Goal: Obtain resource: Download file/media

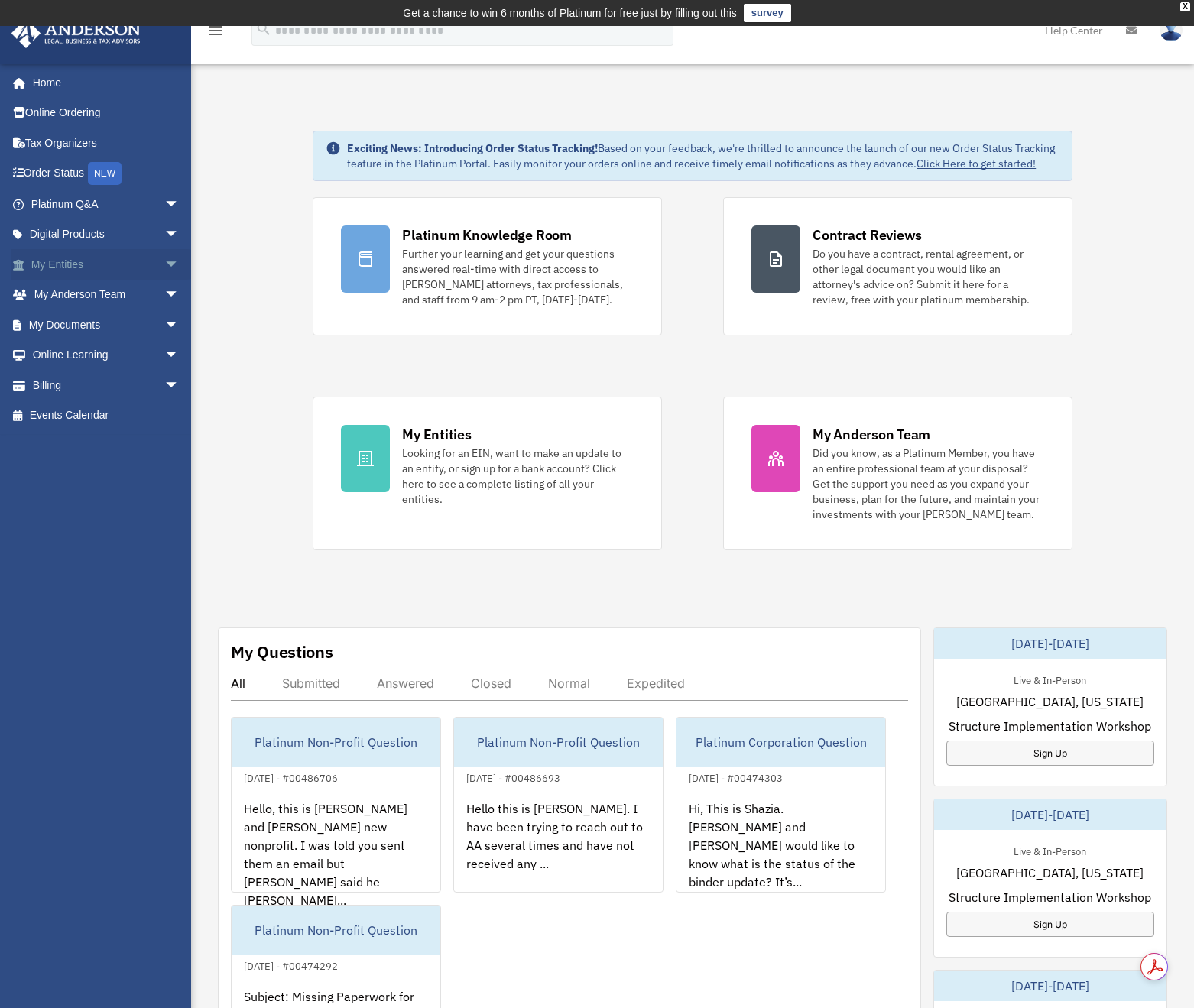
click at [165, 262] on span "arrow_drop_down" at bounding box center [180, 265] width 30 height 31
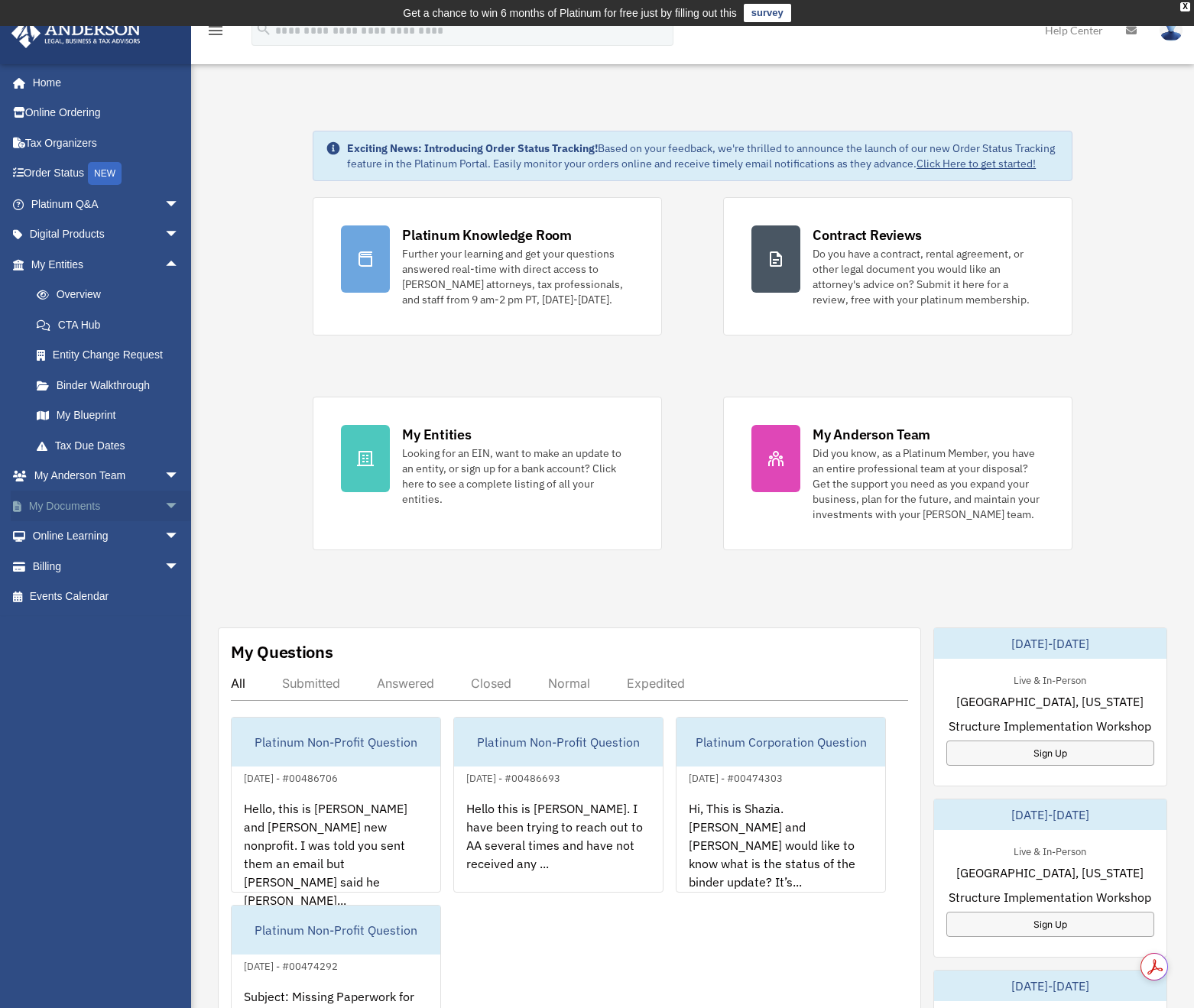
click at [165, 503] on span "arrow_drop_down" at bounding box center [180, 506] width 30 height 31
click at [63, 542] on link "Box" at bounding box center [112, 536] width 181 height 30
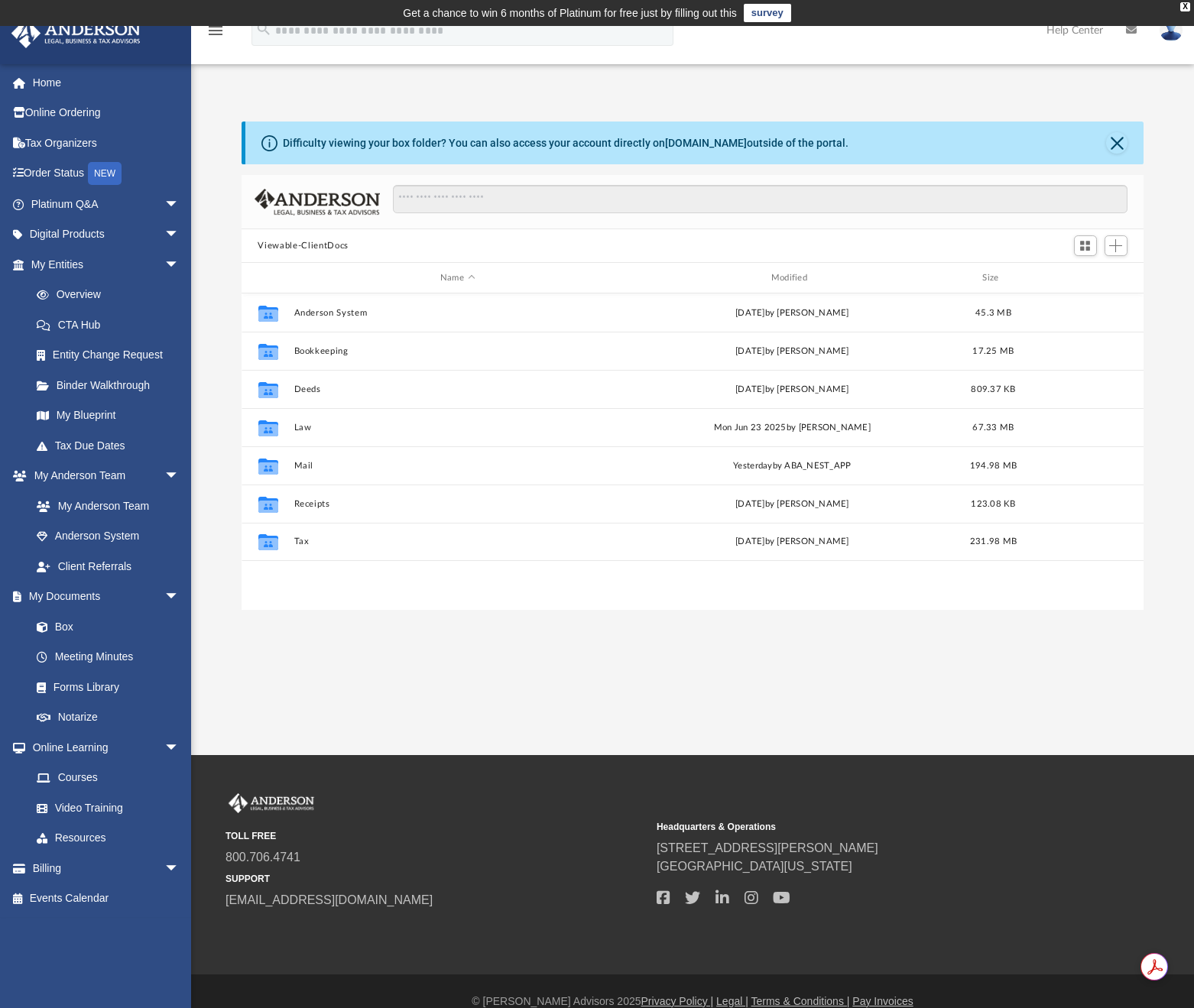
scroll to position [336, 891]
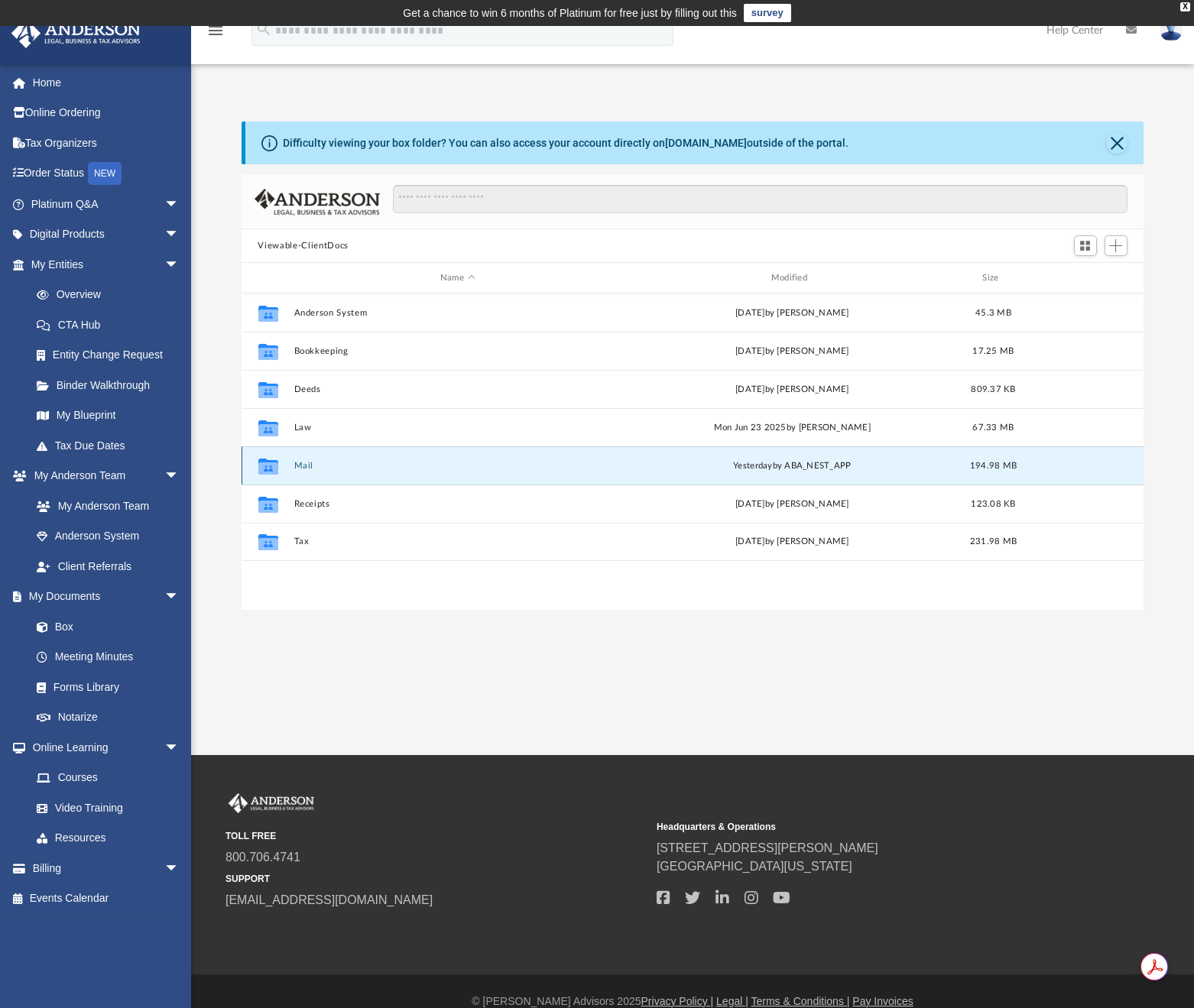
click at [305, 467] on button "Mail" at bounding box center [457, 466] width 328 height 10
click at [300, 465] on button "Mail" at bounding box center [457, 466] width 328 height 10
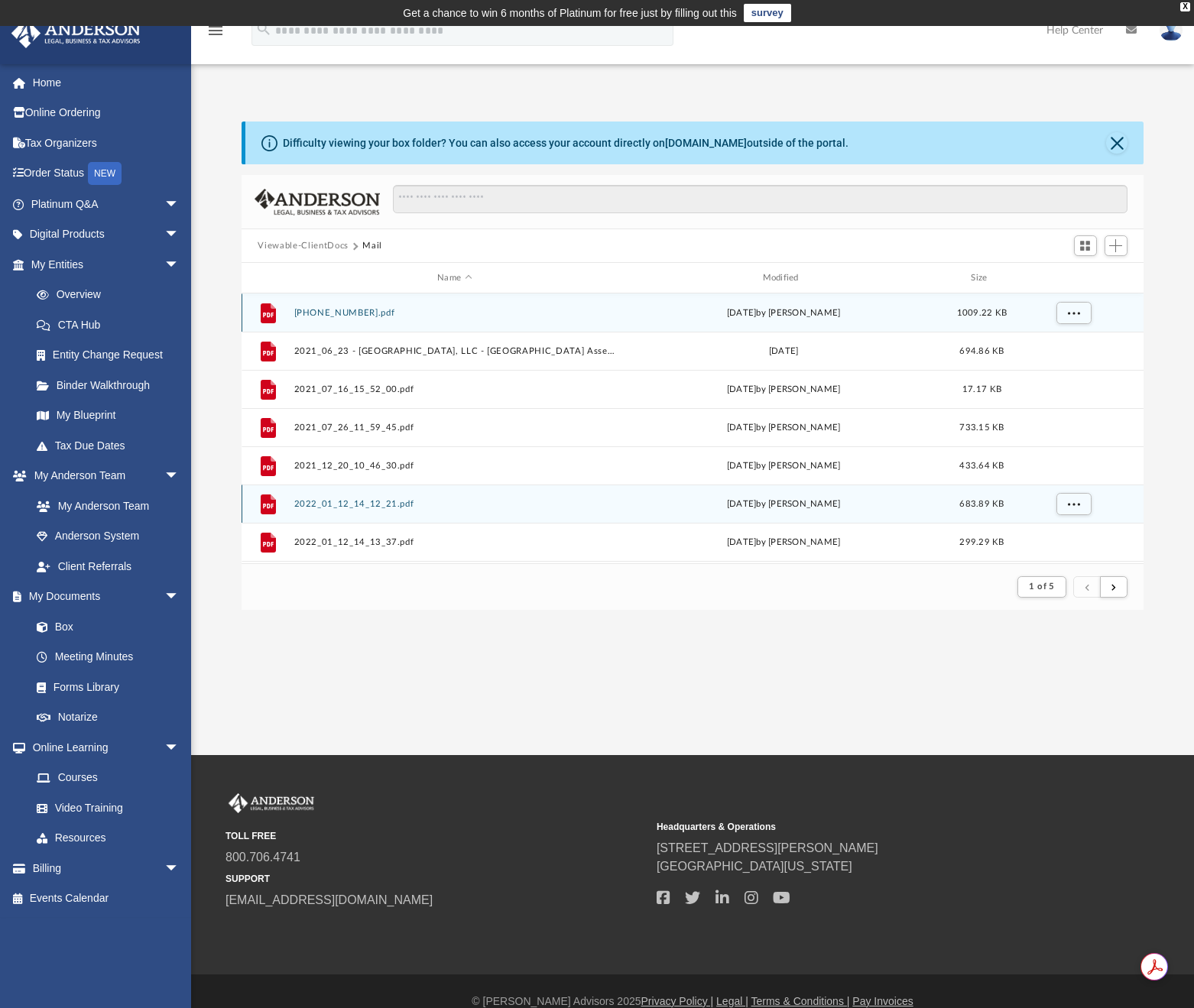
scroll to position [289, 891]
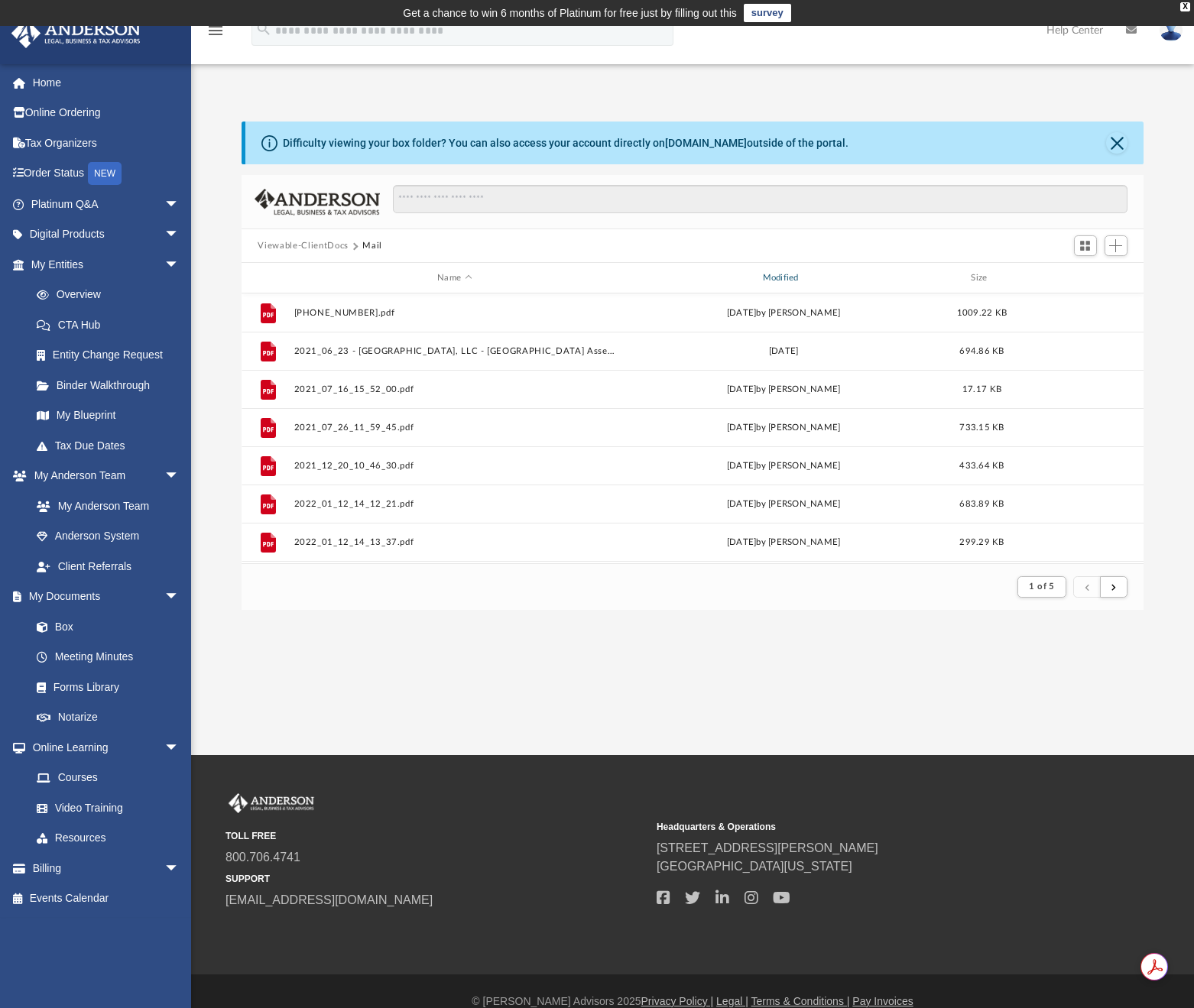
click at [791, 282] on div "Modified" at bounding box center [784, 278] width 323 height 14
click at [792, 273] on div "Modified" at bounding box center [784, 278] width 323 height 14
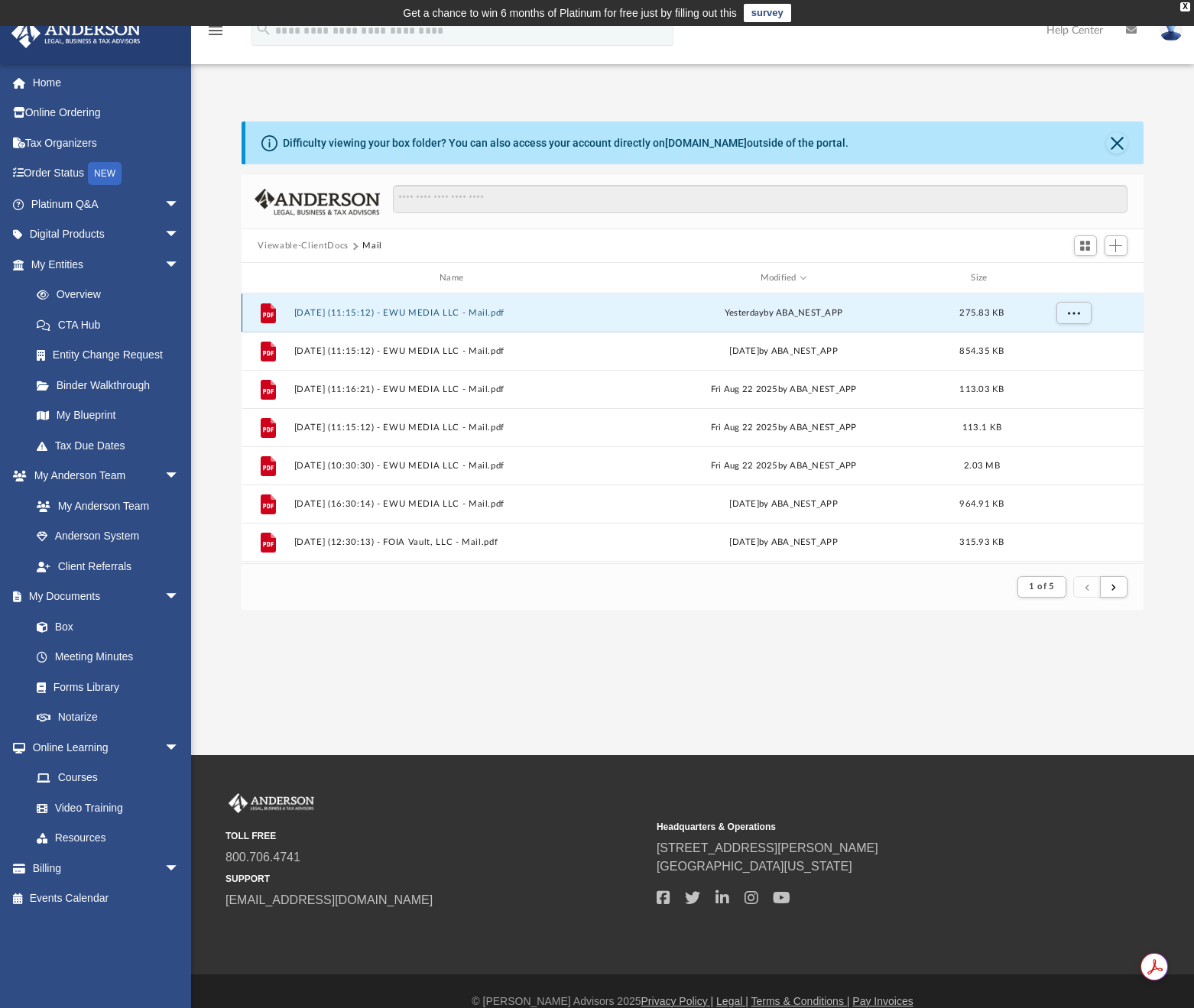
click at [429, 309] on button "2025.09.05 (11:15:12) - EWU MEDIA LLC - Mail.pdf" at bounding box center [454, 313] width 322 height 10
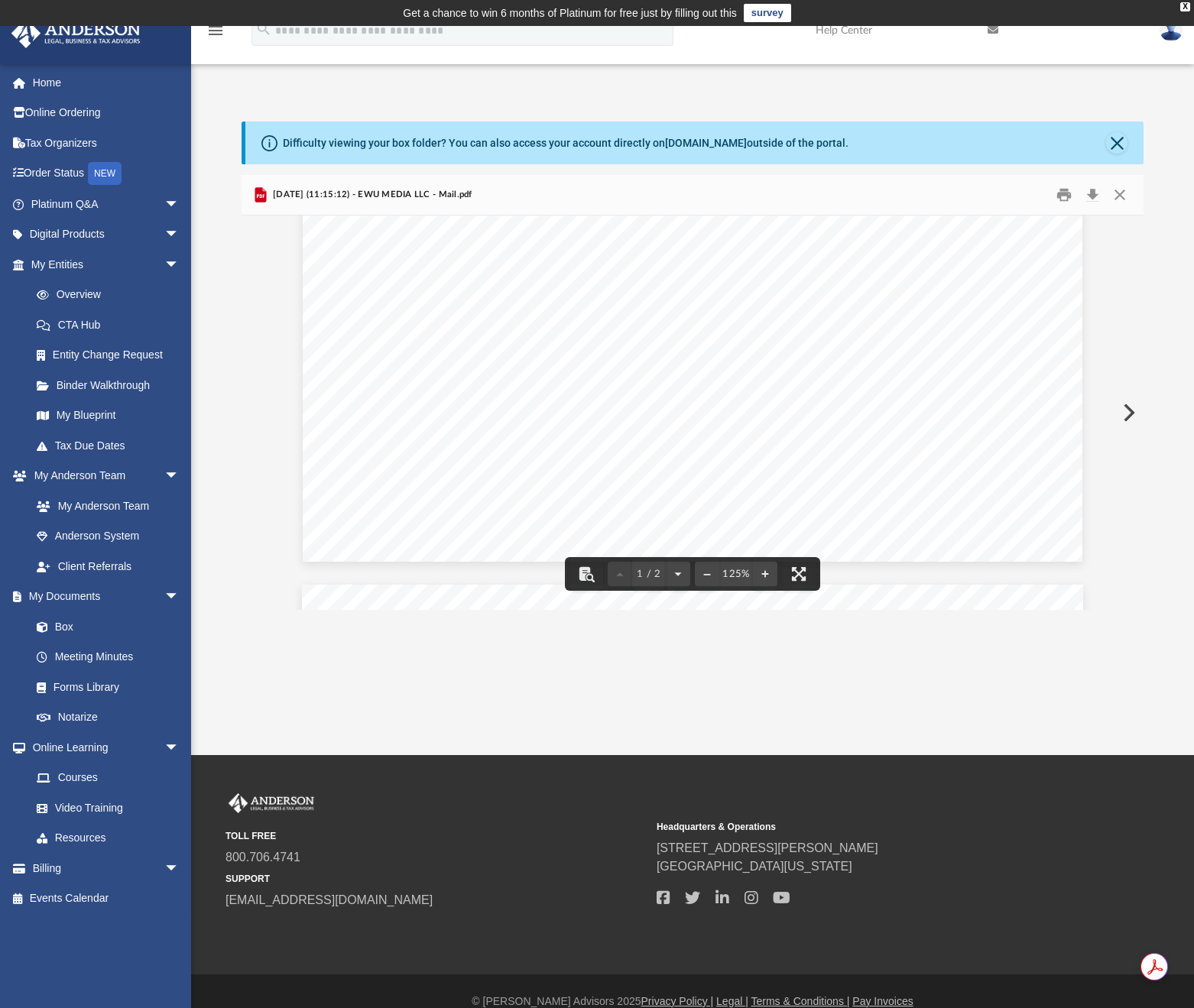
scroll to position [876, 0]
